Goal: Task Accomplishment & Management: Use online tool/utility

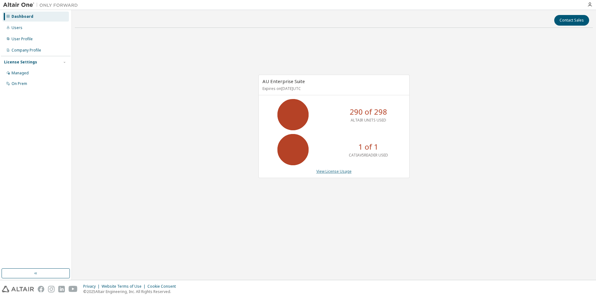
click at [338, 172] on link "View License Usage" at bounding box center [334, 170] width 35 height 5
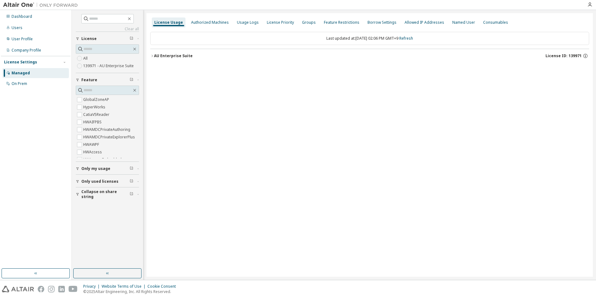
click at [154, 55] on icon "button" at bounding box center [152, 56] width 4 height 4
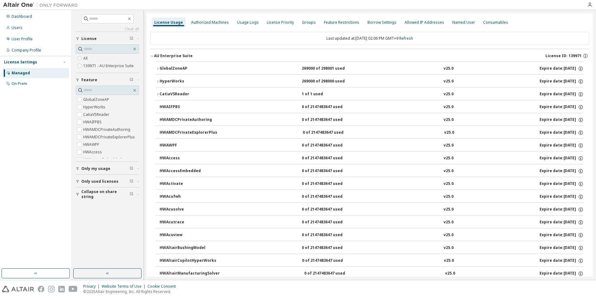
click at [158, 80] on icon "button" at bounding box center [158, 82] width 4 height 4
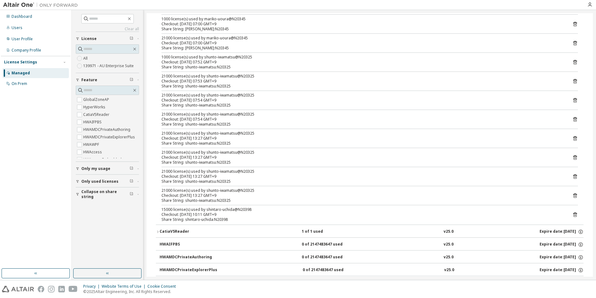
scroll to position [593, 0]
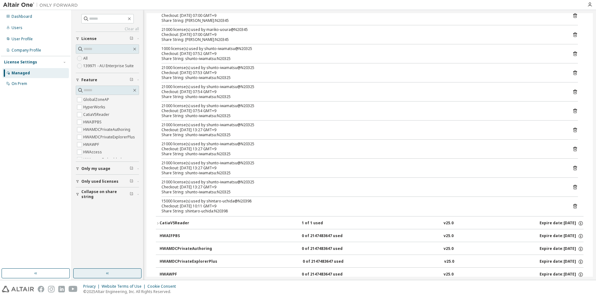
click at [109, 274] on icon "button" at bounding box center [107, 272] width 5 height 5
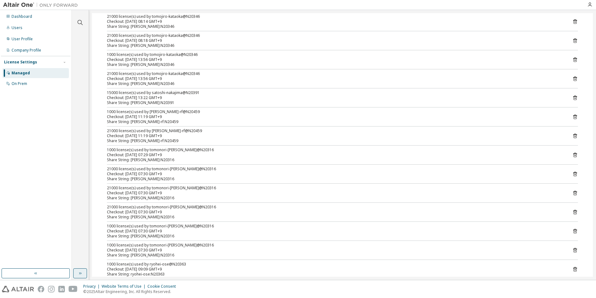
scroll to position [94, 0]
